Goal: Navigation & Orientation: Find specific page/section

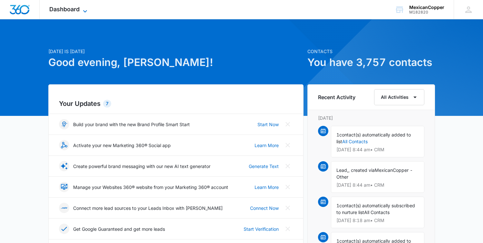
click at [84, 9] on icon at bounding box center [85, 11] width 8 height 8
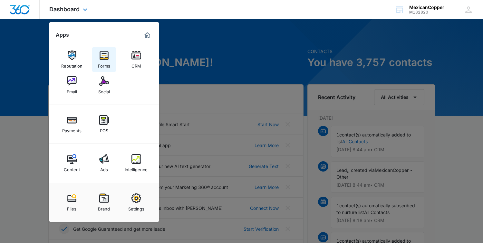
click at [107, 62] on div "Forms" at bounding box center [104, 64] width 12 height 8
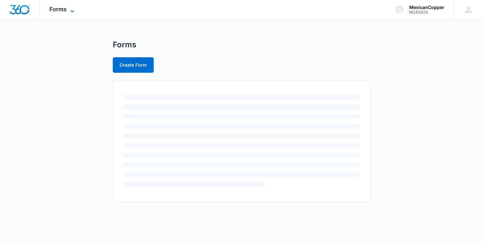
click at [72, 8] on icon at bounding box center [72, 11] width 8 height 8
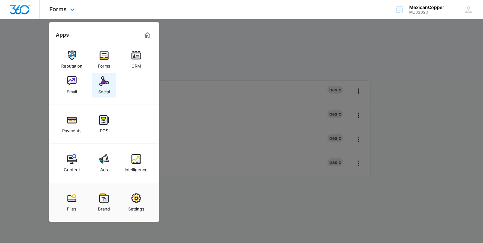
click at [104, 83] on img at bounding box center [104, 81] width 10 height 10
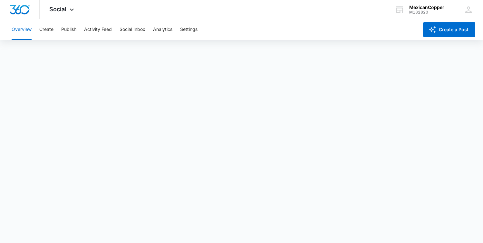
scroll to position [2, 0]
click at [71, 9] on icon at bounding box center [72, 11] width 8 height 8
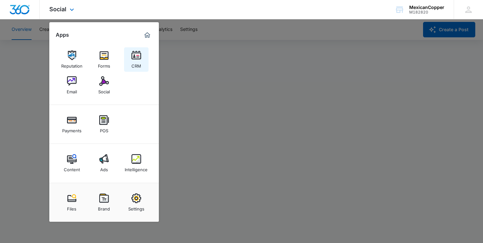
click at [136, 55] on img at bounding box center [136, 56] width 10 height 10
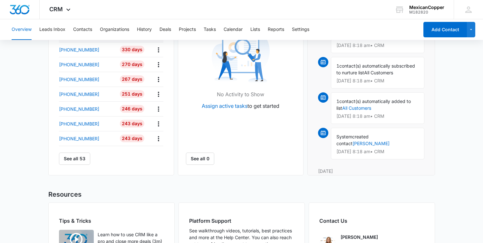
scroll to position [201, 0]
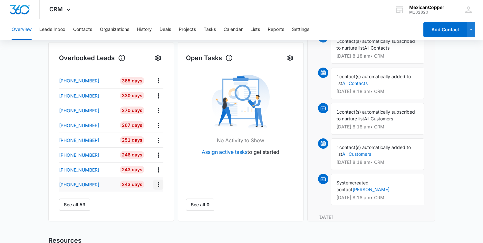
click at [159, 187] on icon "Actions" at bounding box center [158, 184] width 1 height 5
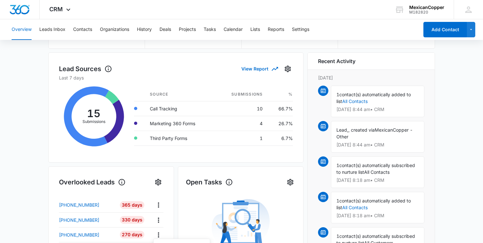
scroll to position [75, 0]
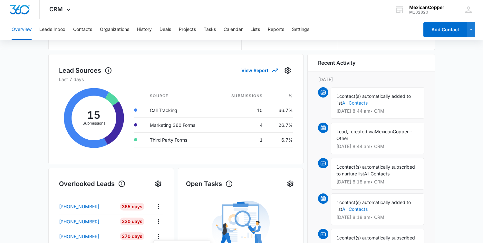
click at [359, 104] on link "All Contacts" at bounding box center [354, 102] width 25 height 5
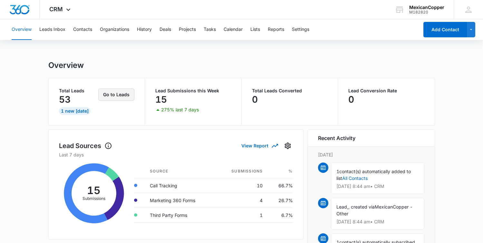
click at [119, 95] on button "Go to Leads" at bounding box center [116, 95] width 36 height 12
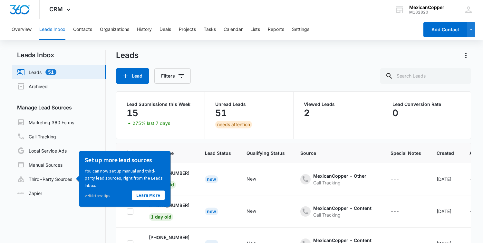
click at [259, 64] on div "Leads Lead Filters" at bounding box center [293, 67] width 355 height 34
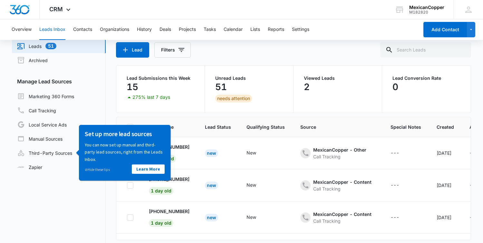
scroll to position [51, 0]
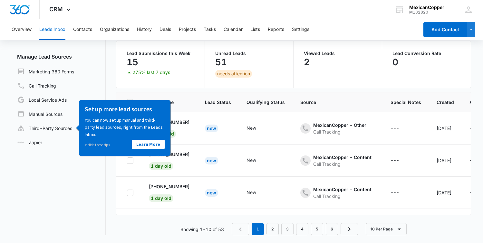
click at [127, 233] on div "Showing 1-10 of 53 1 2 3 4 5 6 10 Per Page" at bounding box center [293, 229] width 355 height 12
click at [433, 233] on div "Showing 1-10 of 53 1 2 3 4 5 6 10 Per Page" at bounding box center [293, 229] width 355 height 12
click at [56, 117] on link "Manual Sources" at bounding box center [39, 114] width 45 height 8
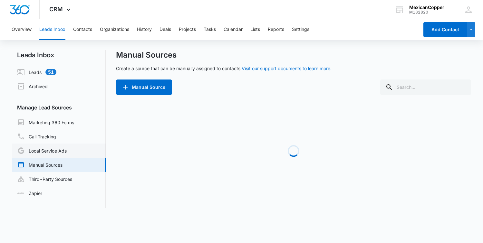
click at [52, 152] on link "Local Service Ads" at bounding box center [42, 151] width 50 height 8
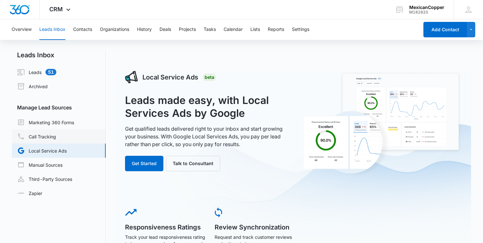
click at [49, 135] on link "Call Tracking" at bounding box center [36, 137] width 39 height 8
